Goal: Information Seeking & Learning: Learn about a topic

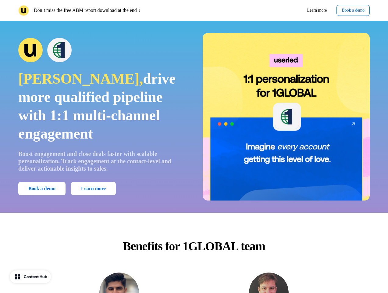
click at [194, 10] on div "Don’t miss the free ABM report download at the end ↓ Learn more Book a demo" at bounding box center [194, 10] width 388 height 21
click at [105, 10] on p "Don’t miss the free ABM report download at the end ↓" at bounding box center [87, 10] width 107 height 7
click at [283, 10] on div "Learn more Book a demo" at bounding box center [284, 10] width 174 height 11
click at [352, 10] on button "Book a demo" at bounding box center [353, 10] width 33 height 11
click at [194, 117] on div "[PERSON_NAME], drive more qualified pipeline with 1:1 multi-channel engagement …" at bounding box center [194, 116] width 388 height 167
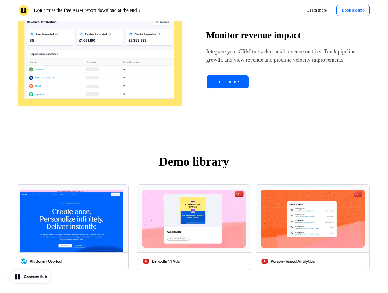
click at [43, 189] on img at bounding box center [71, 220] width 103 height 63
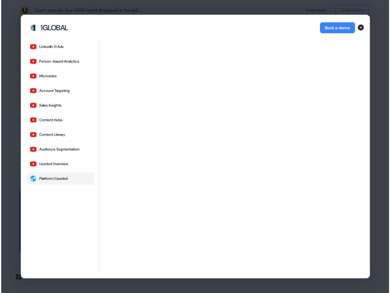
scroll to position [1728, 0]
